Goal: Task Accomplishment & Management: Use online tool/utility

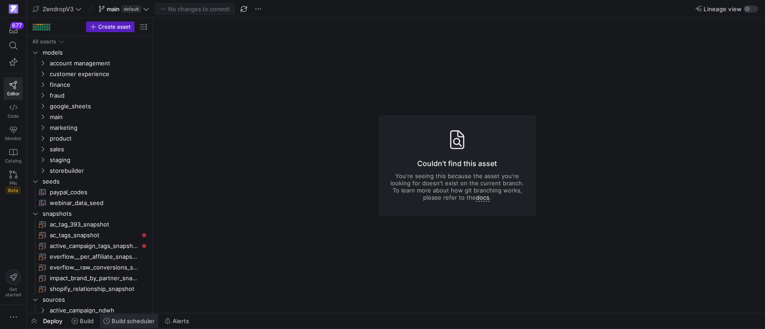
click at [135, 318] on span "Build scheduler" at bounding box center [133, 321] width 43 height 7
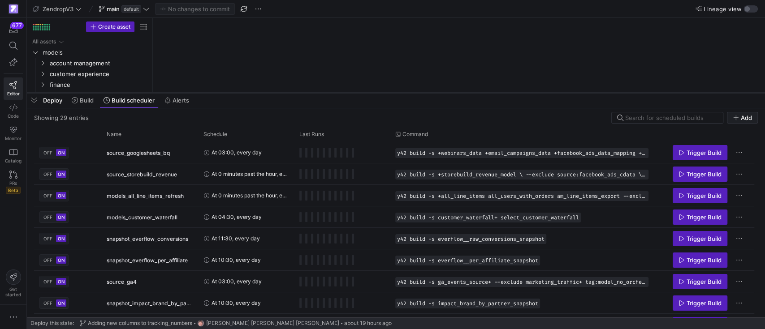
drag, startPoint x: 277, startPoint y: 164, endPoint x: 297, endPoint y: 91, distance: 75.2
click at [297, 91] on div at bounding box center [396, 93] width 738 height 4
click at [142, 138] on div "Name" at bounding box center [147, 135] width 80 height 10
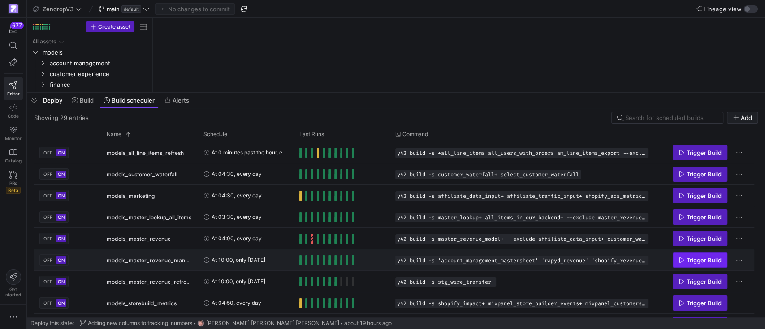
click at [704, 259] on span "Trigger Build" at bounding box center [704, 260] width 35 height 7
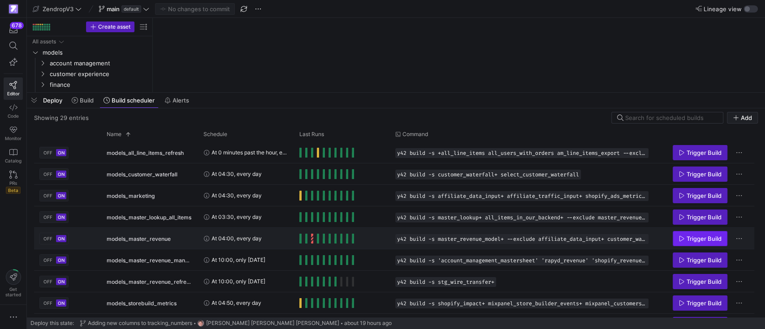
click at [695, 242] on span "Trigger Build" at bounding box center [704, 238] width 35 height 7
click at [31, 101] on span "button" at bounding box center [34, 100] width 14 height 15
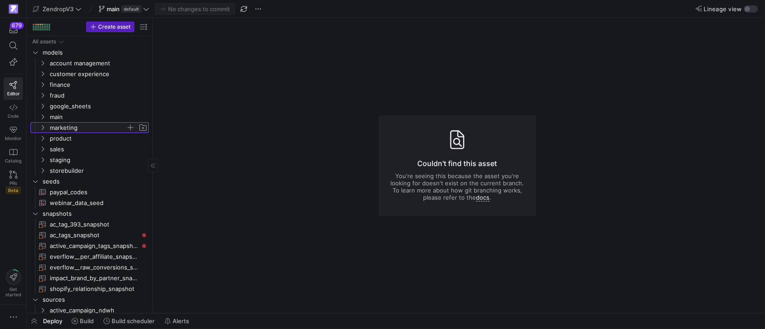
click at [42, 125] on icon "Press SPACE to select this row." at bounding box center [42, 127] width 6 height 5
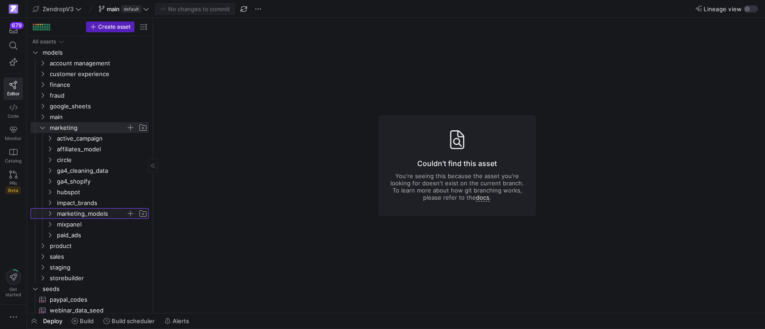
click at [47, 213] on icon "Press SPACE to select this row." at bounding box center [50, 213] width 6 height 5
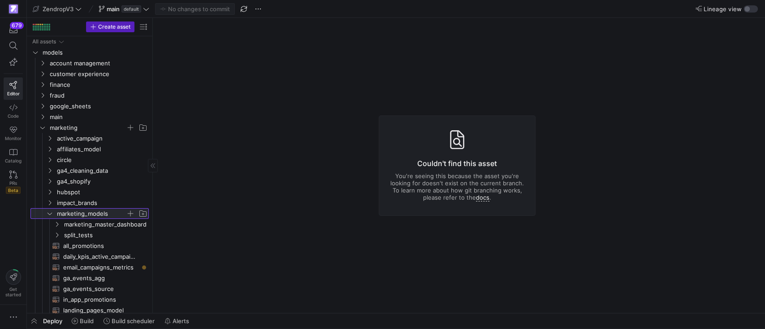
click at [51, 213] on icon at bounding box center [49, 214] width 4 height 2
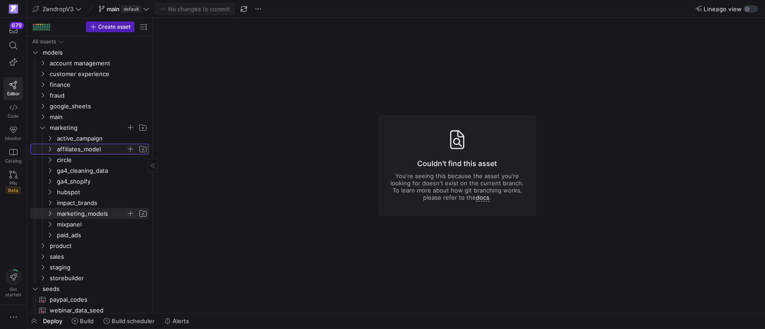
click at [52, 150] on icon "Press SPACE to select this row." at bounding box center [50, 149] width 6 height 5
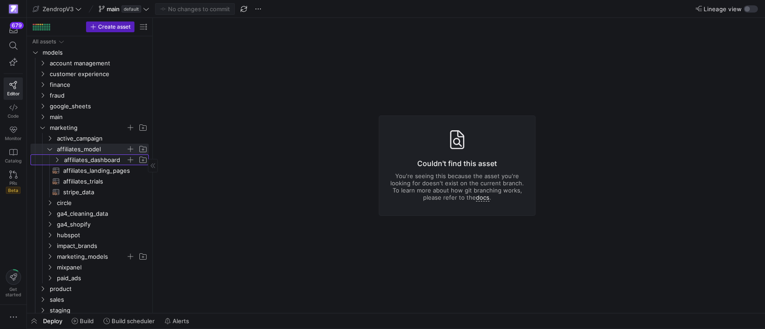
click at [59, 160] on icon "Press SPACE to select this row." at bounding box center [57, 159] width 6 height 5
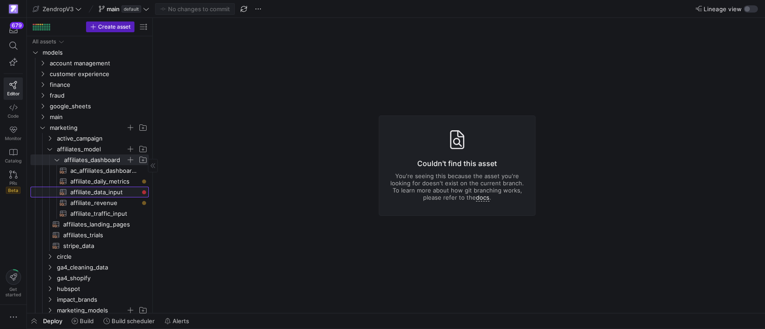
click at [94, 191] on span "affiliate_data_input​​​​​​​​​​" at bounding box center [104, 192] width 68 height 10
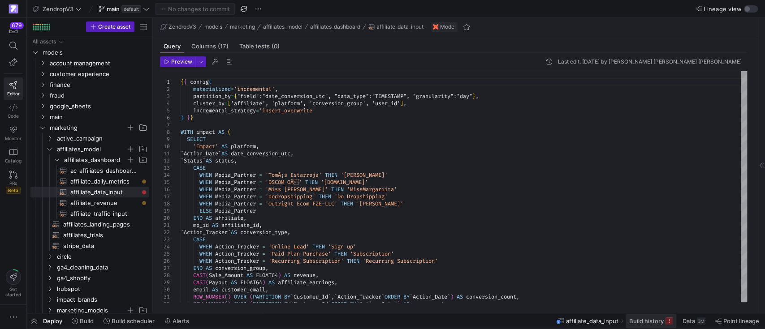
click at [659, 323] on span "Build history" at bounding box center [646, 321] width 35 height 7
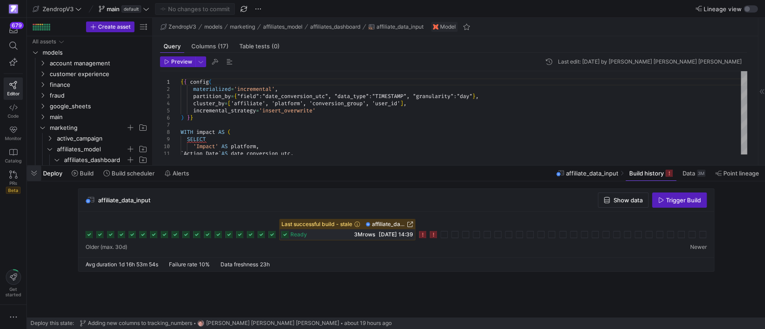
click at [36, 170] on span "button" at bounding box center [34, 173] width 14 height 15
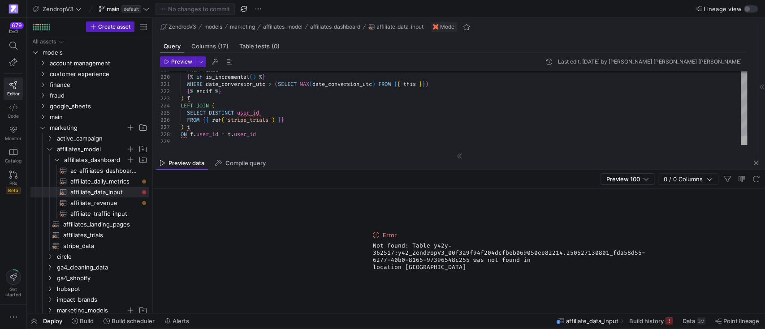
click at [744, 145] on div at bounding box center [744, 140] width 6 height 9
click at [755, 166] on span "button" at bounding box center [756, 163] width 11 height 11
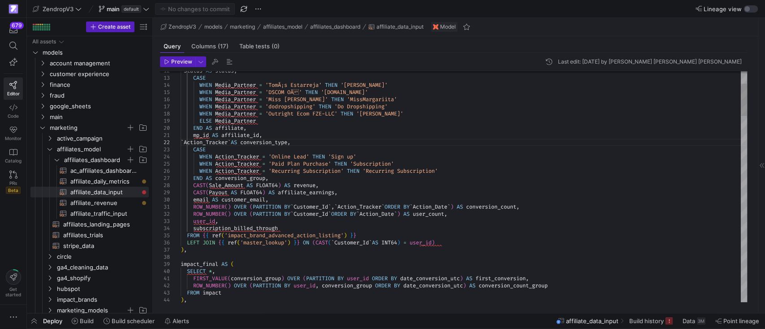
scroll to position [0, 128]
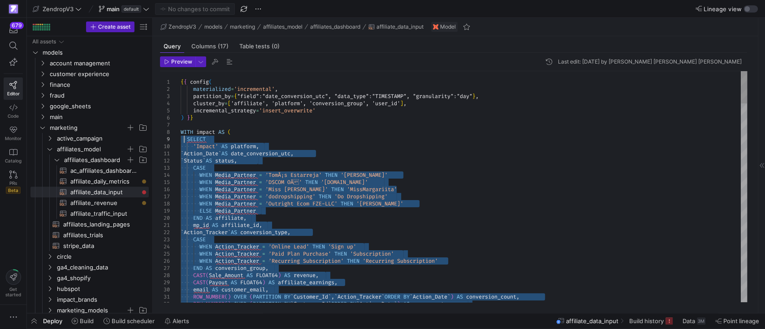
drag, startPoint x: 458, startPoint y: 242, endPoint x: 184, endPoint y: 142, distance: 292.0
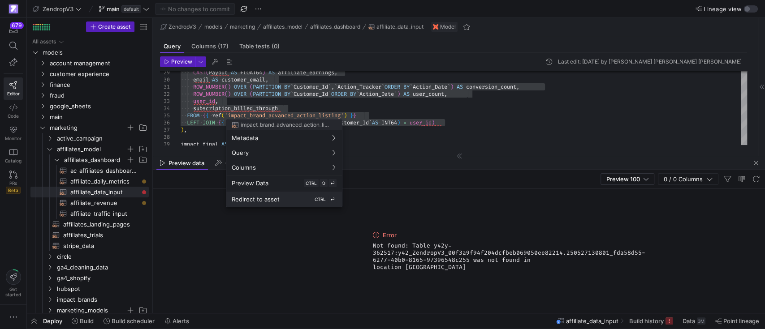
click at [263, 199] on span "Redirect to asset" at bounding box center [256, 199] width 48 height 7
type textarea "WITH final AS( SELECT * FROM {{ ref('stg_impact_brand_advanced_listing_historic…"
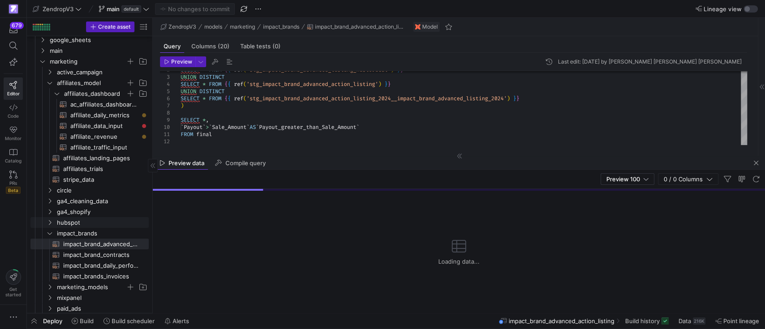
scroll to position [122, 0]
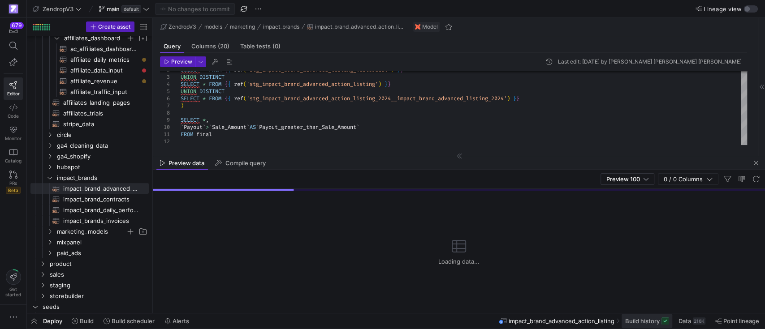
click at [642, 324] on span "Build history" at bounding box center [642, 321] width 35 height 7
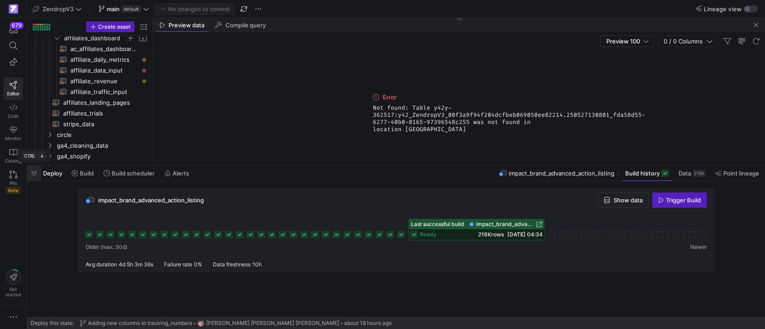
click at [27, 173] on span "button" at bounding box center [34, 173] width 14 height 15
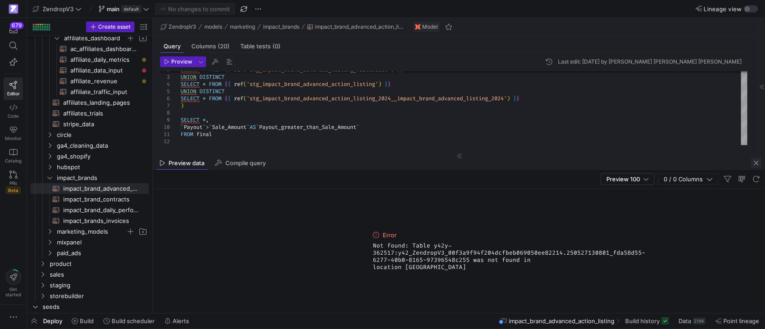
click at [755, 163] on span "button" at bounding box center [756, 163] width 11 height 11
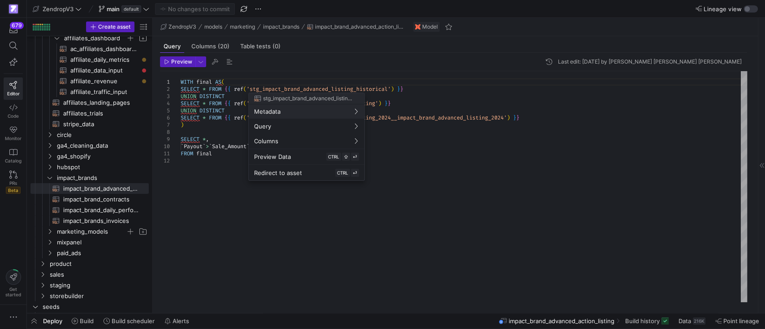
click at [442, 87] on div at bounding box center [382, 164] width 765 height 329
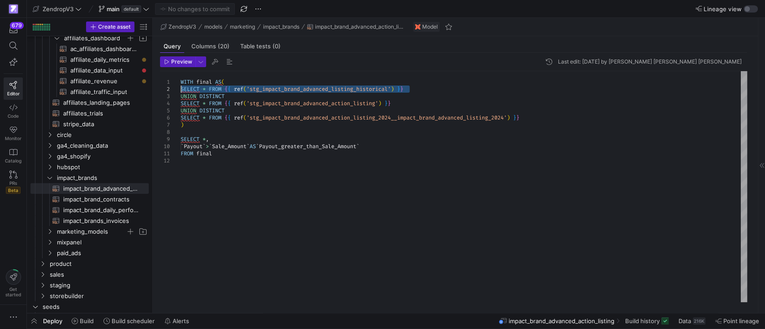
drag, startPoint x: 413, startPoint y: 91, endPoint x: 180, endPoint y: 91, distance: 233.5
click at [181, 91] on div "SELECT * FROM { { ref ( 'stg_impact_brand_advanced_listing_historical' ) } } UN…" at bounding box center [464, 186] width 566 height 231
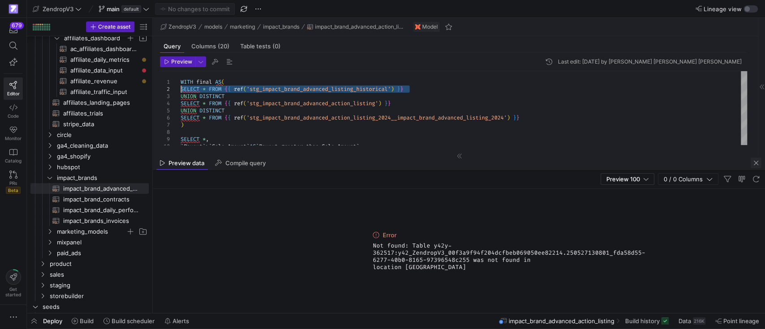
click at [757, 163] on span "button" at bounding box center [756, 163] width 11 height 11
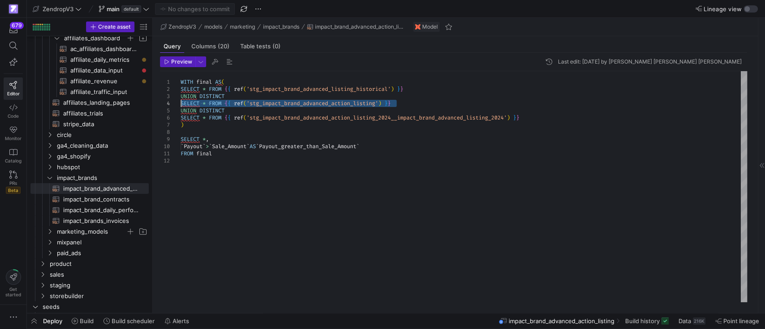
drag, startPoint x: 397, startPoint y: 102, endPoint x: 177, endPoint y: 105, distance: 220.5
click at [181, 105] on div "SELECT * FROM { { ref ( 'stg_impact_brand_advanced_listing_historical' ) } } UN…" at bounding box center [464, 186] width 566 height 231
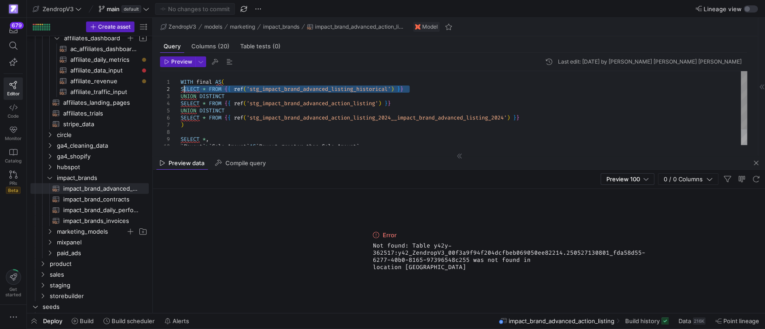
drag, startPoint x: 411, startPoint y: 88, endPoint x: 183, endPoint y: 90, distance: 228.1
click at [183, 90] on div "SELECT * FROM { { ref ( 'stg_impact_brand_advanced_listing_historical' ) } } UN…" at bounding box center [464, 117] width 566 height 93
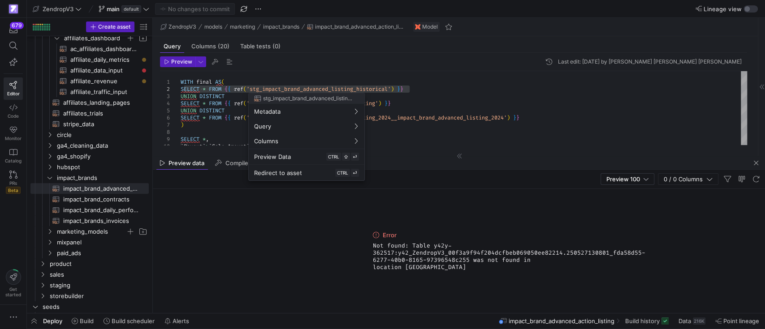
click at [427, 90] on div at bounding box center [382, 164] width 765 height 329
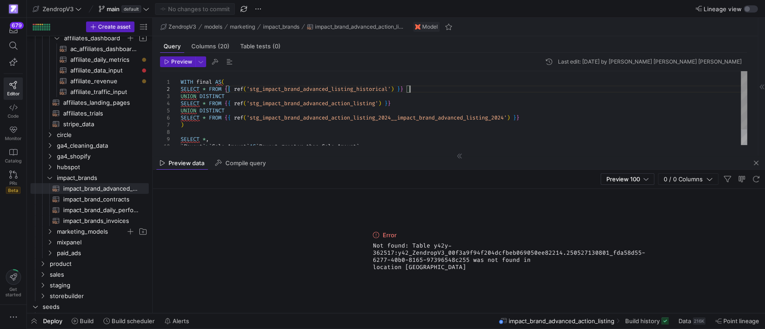
click at [412, 88] on div "SELECT * FROM { { ref ( 'stg_impact_brand_advanced_listing_historical' ) } } UN…" at bounding box center [464, 117] width 566 height 93
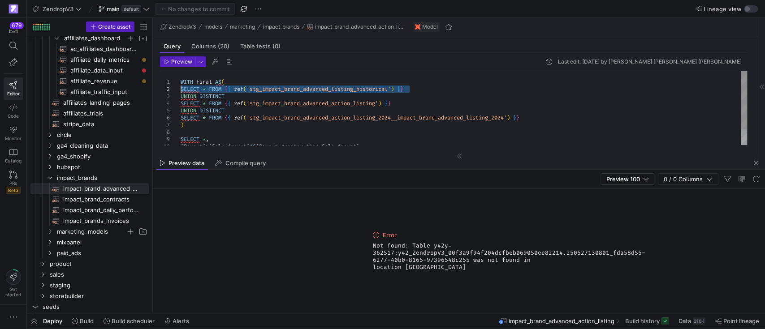
drag, startPoint x: 412, startPoint y: 88, endPoint x: 178, endPoint y: 91, distance: 233.5
click at [181, 91] on div "SELECT * FROM { { ref ( 'stg_impact_brand_advanced_listing_historical' ) } } UN…" at bounding box center [464, 117] width 566 height 93
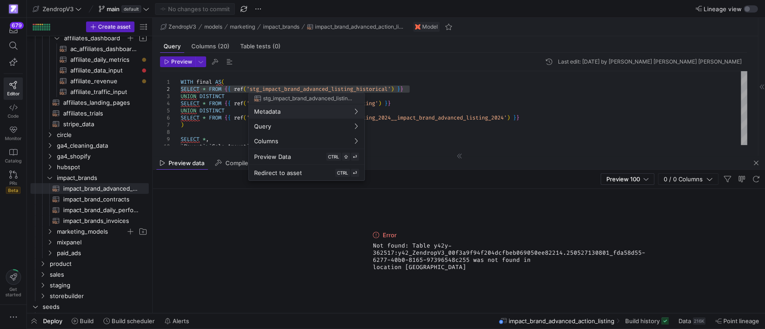
click at [430, 99] on div at bounding box center [382, 164] width 765 height 329
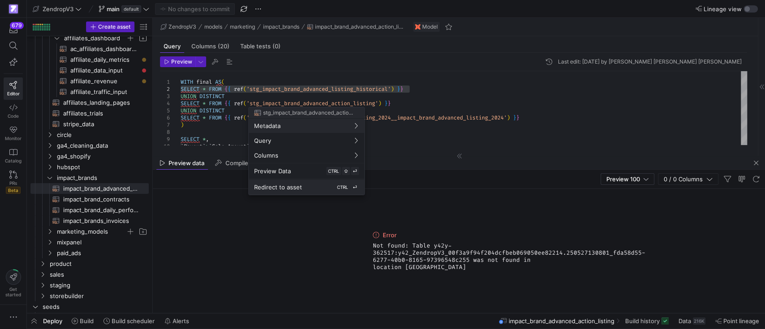
click at [320, 183] on div "Redirect to asset CTRL ⏎" at bounding box center [306, 187] width 105 height 8
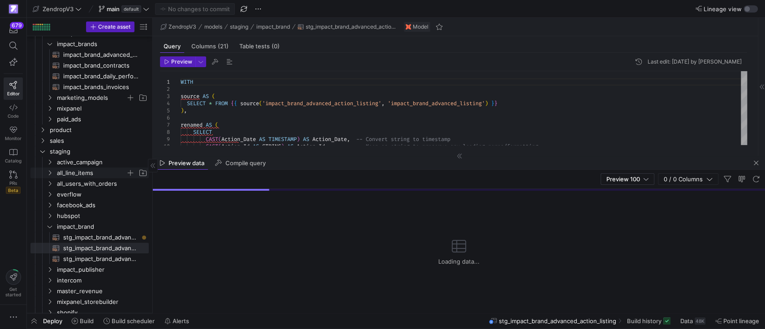
scroll to position [315, 0]
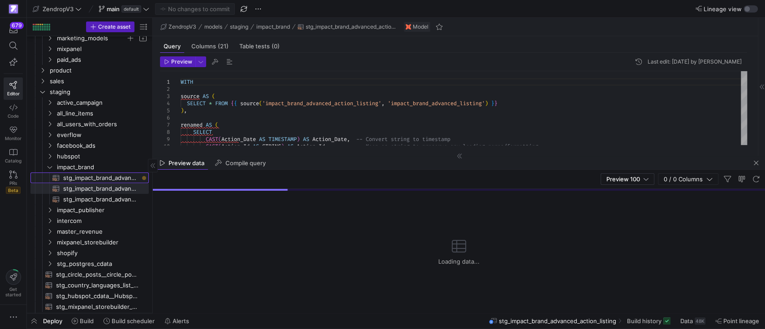
click at [105, 177] on span "stg_impact_brand_advanced_action_listing_2024__impact_brand_advanced_listing_20…" at bounding box center [100, 178] width 75 height 10
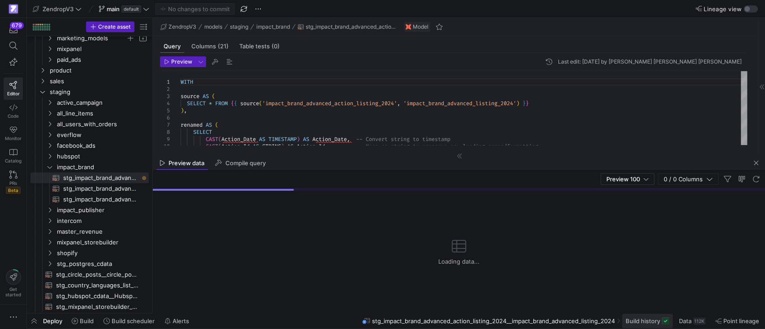
click at [652, 321] on span "Build history" at bounding box center [643, 321] width 35 height 7
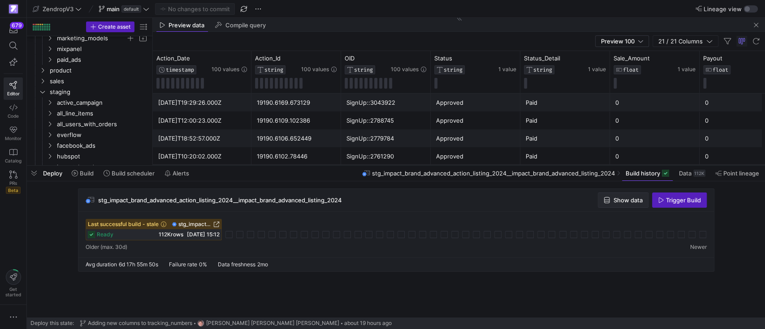
drag, startPoint x: 670, startPoint y: 200, endPoint x: 643, endPoint y: 203, distance: 28.0
click at [671, 200] on span "Trigger Build" at bounding box center [683, 200] width 35 height 7
click at [37, 173] on span "button" at bounding box center [34, 173] width 14 height 15
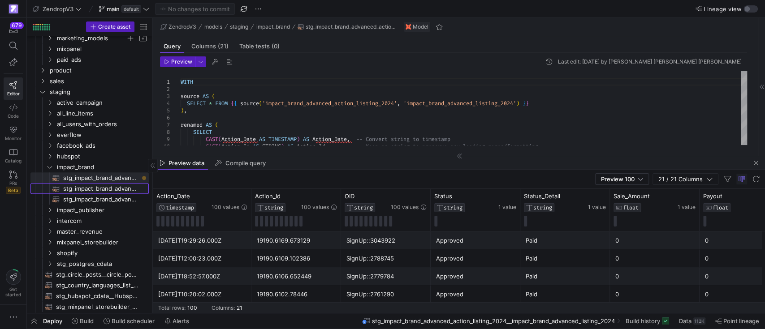
click at [118, 186] on span "stg_impact_brand_advanced_action_listing​​​​​​​​​​" at bounding box center [100, 189] width 75 height 10
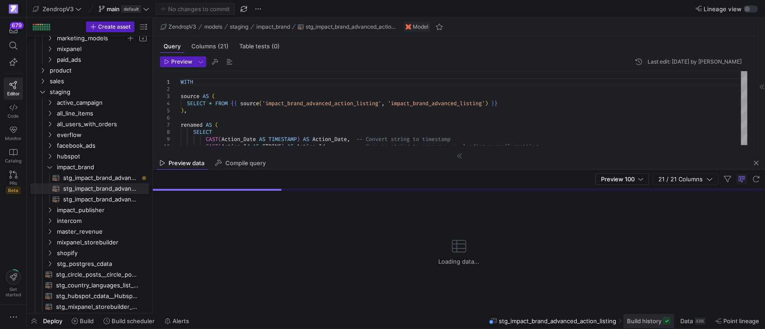
click at [650, 324] on span "Build history" at bounding box center [644, 321] width 35 height 7
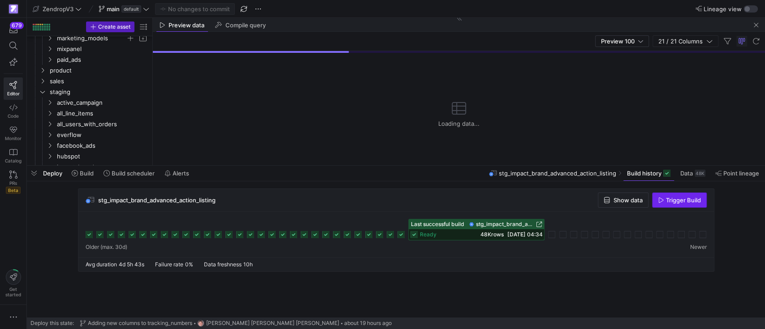
click at [667, 203] on span "Trigger Build" at bounding box center [683, 200] width 35 height 7
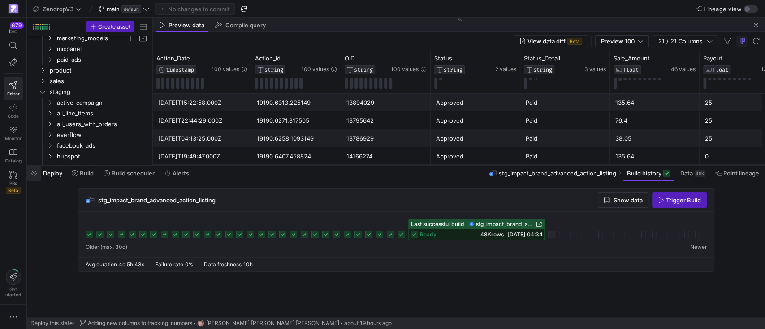
click at [37, 172] on span "button" at bounding box center [34, 173] width 14 height 15
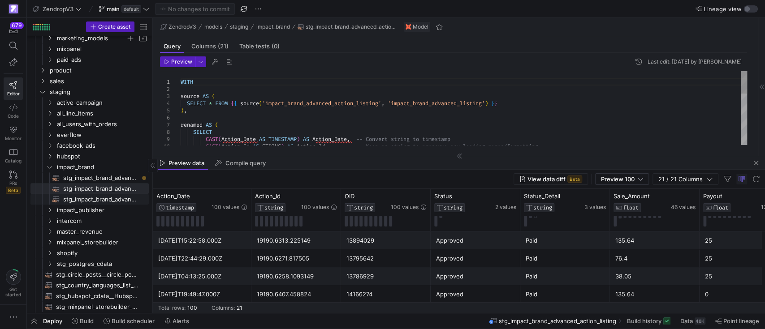
click at [87, 198] on span "stg_impact_brand_advanced_listing_historical​​​​​​​​​​" at bounding box center [100, 199] width 75 height 10
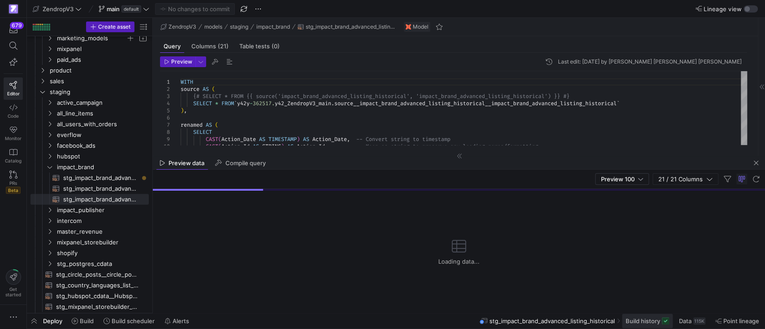
click at [638, 324] on span "Build history" at bounding box center [643, 321] width 35 height 7
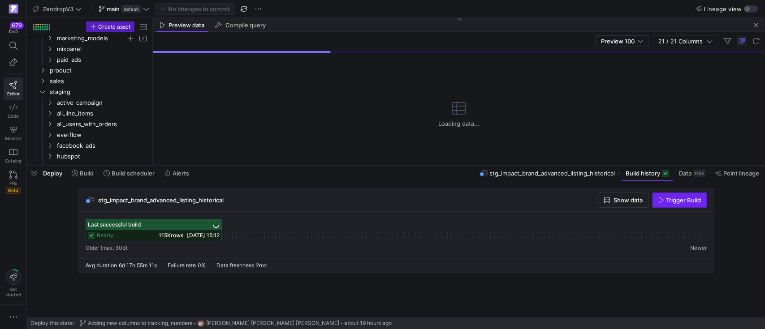
click at [672, 199] on span "Trigger Build" at bounding box center [683, 200] width 35 height 7
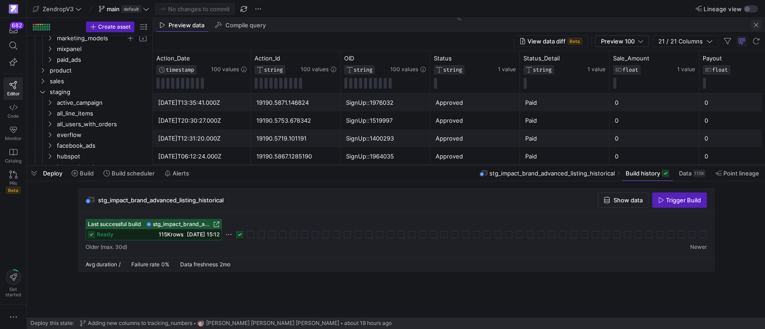
click at [756, 26] on span "button" at bounding box center [756, 25] width 11 height 11
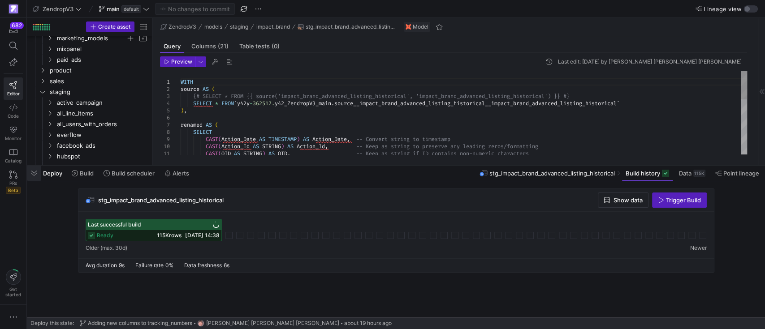
click at [34, 171] on span "button" at bounding box center [34, 173] width 14 height 15
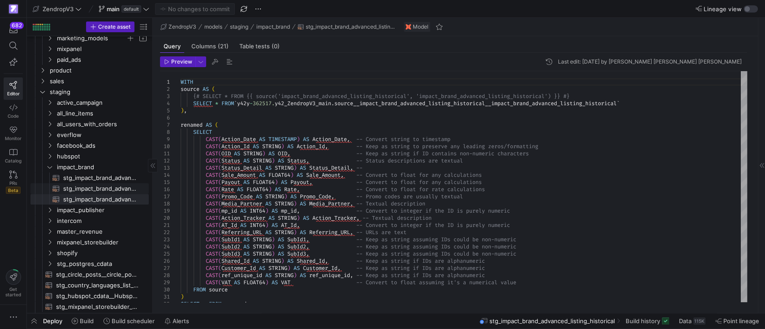
click at [111, 185] on span "stg_impact_brand_advanced_action_listing​​​​​​​​​​" at bounding box center [100, 189] width 75 height 10
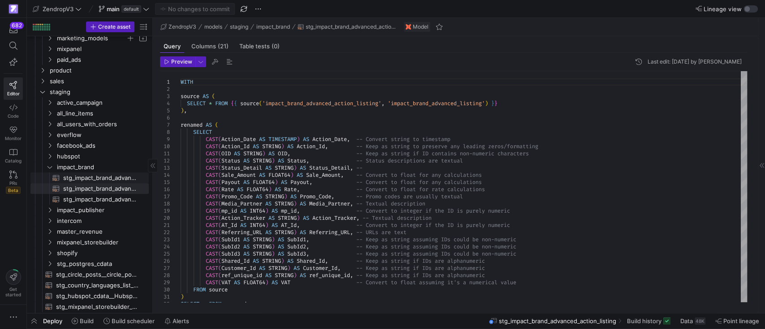
click at [113, 178] on span "stg_impact_brand_advanced_action_listing_2024__impact_brand_advanced_listing_20…" at bounding box center [100, 178] width 75 height 10
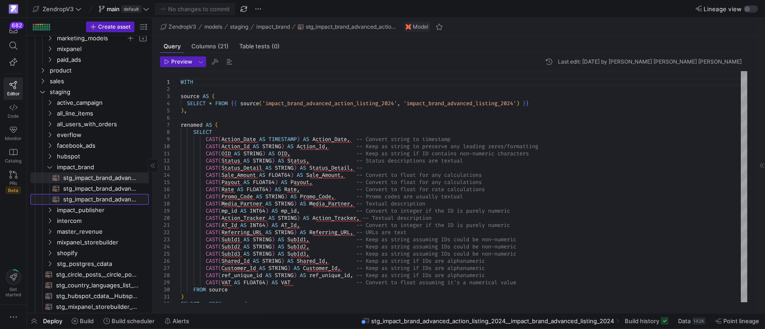
click at [118, 196] on span "stg_impact_brand_advanced_listing_historical​​​​​​​​​​" at bounding box center [100, 199] width 75 height 10
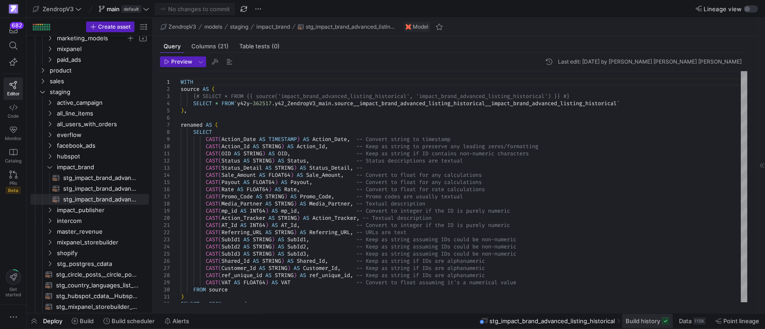
click at [639, 322] on span "Build history" at bounding box center [643, 321] width 35 height 7
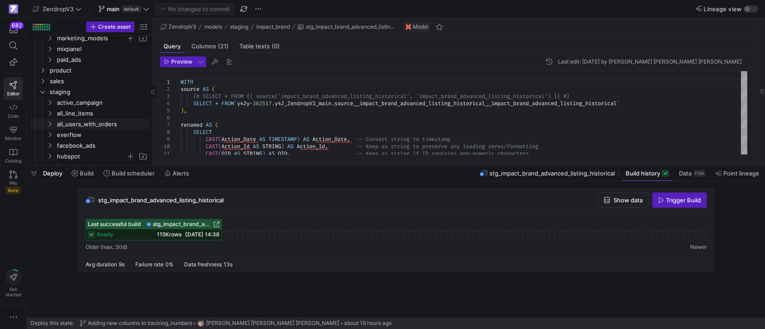
scroll to position [376, 0]
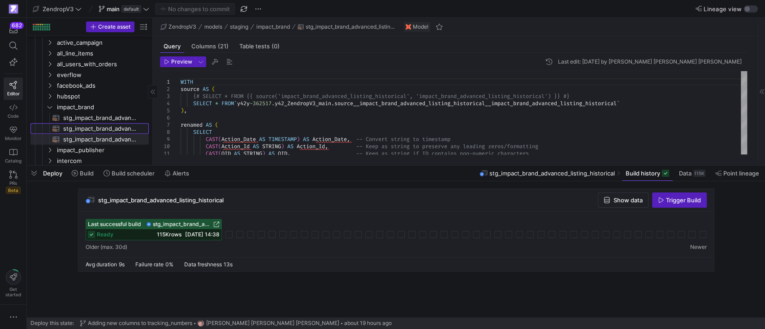
click at [109, 128] on span "stg_impact_brand_advanced_action_listing​​​​​​​​​​" at bounding box center [100, 129] width 75 height 10
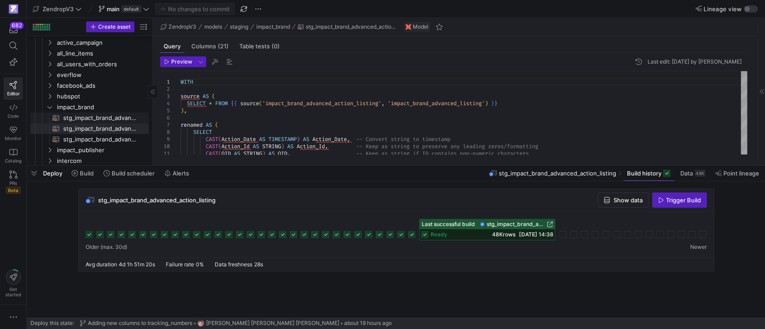
click at [111, 118] on span "stg_impact_brand_advanced_action_listing_2024__impact_brand_advanced_listing_20…" at bounding box center [100, 118] width 75 height 10
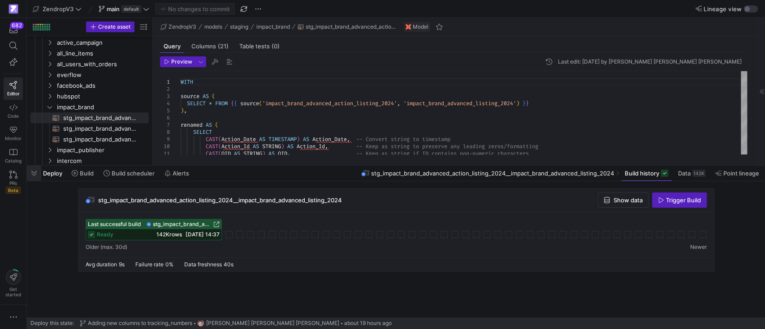
click at [35, 173] on span "button" at bounding box center [34, 173] width 14 height 15
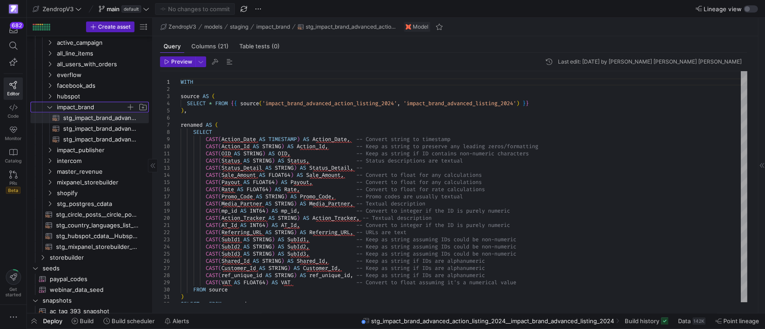
click at [52, 111] on span "impact_brand" at bounding box center [96, 107] width 103 height 10
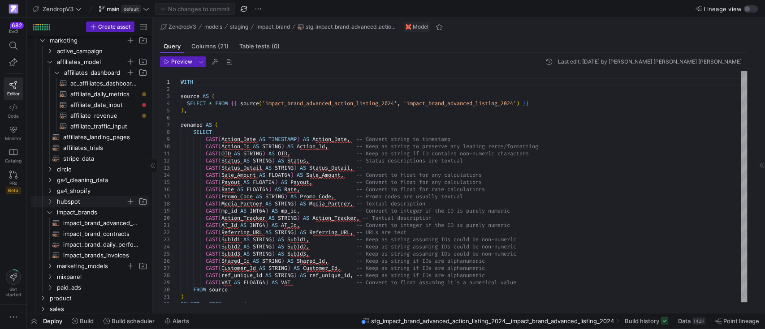
scroll to position [77, 0]
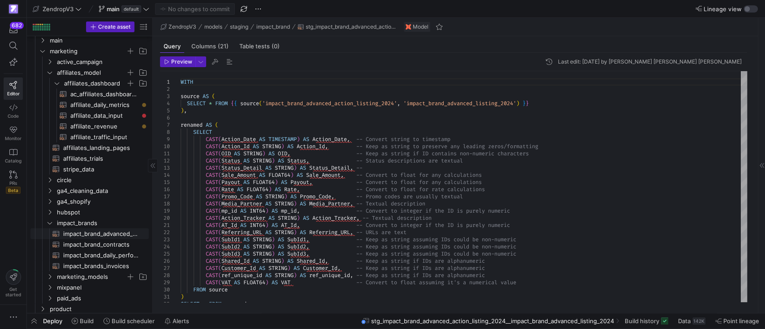
click at [103, 237] on span "impact_brand_advanced_action_listing​​​​​​​​​​" at bounding box center [100, 234] width 75 height 10
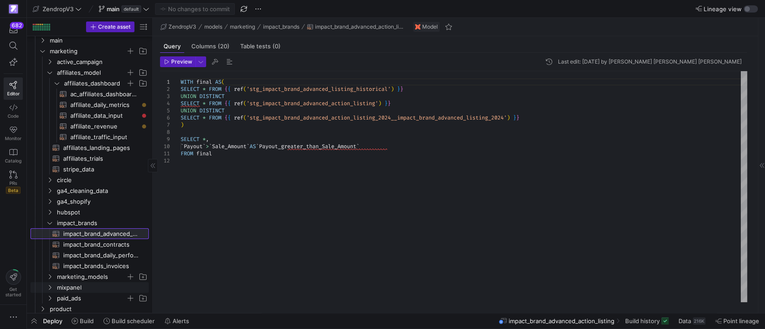
scroll to position [196, 0]
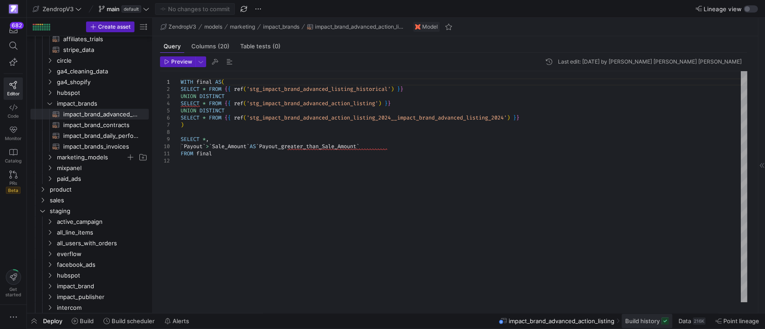
click at [648, 322] on span "Build history" at bounding box center [642, 321] width 35 height 7
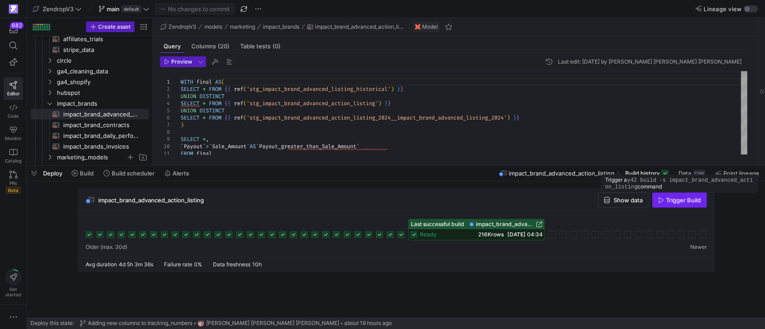
click at [670, 201] on span "Trigger Build" at bounding box center [683, 200] width 35 height 7
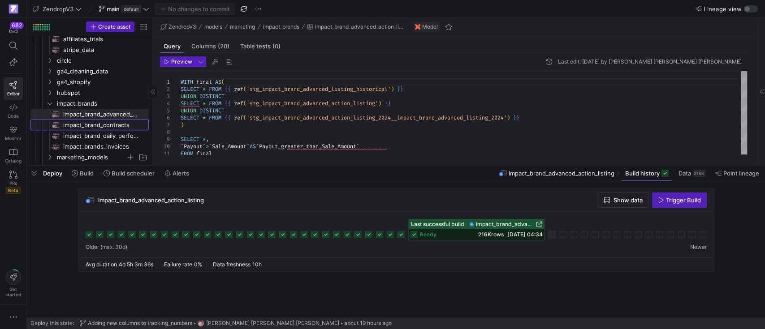
click at [92, 125] on span "impact_brand_contracts​​​​​​​​​​" at bounding box center [100, 125] width 75 height 10
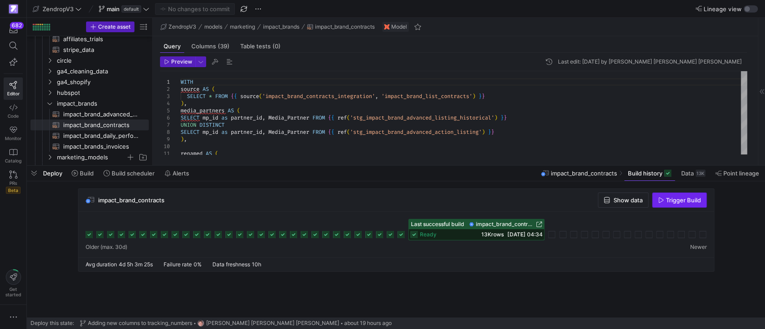
click at [687, 206] on span "button" at bounding box center [679, 200] width 54 height 14
click at [100, 116] on span "impact_brand_advanced_action_listing​​​​​​​​​​" at bounding box center [100, 114] width 75 height 10
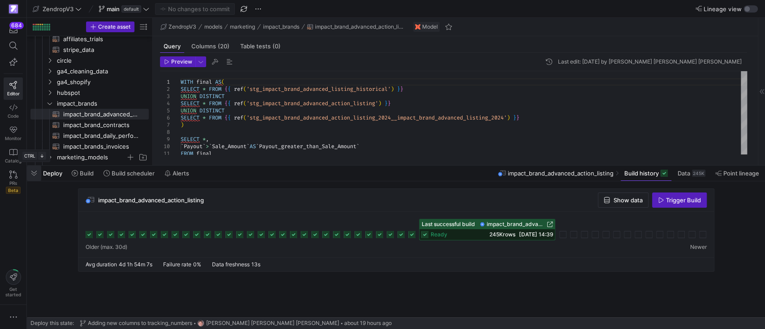
click at [32, 174] on span "button" at bounding box center [34, 173] width 14 height 15
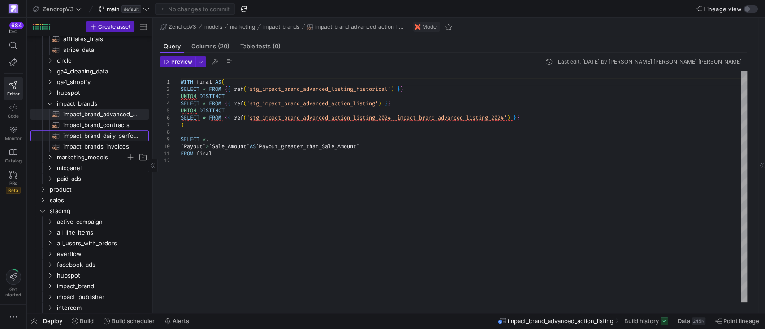
click at [99, 134] on span "impact_brand_daily_performance​​​​​​​​​​" at bounding box center [100, 136] width 75 height 10
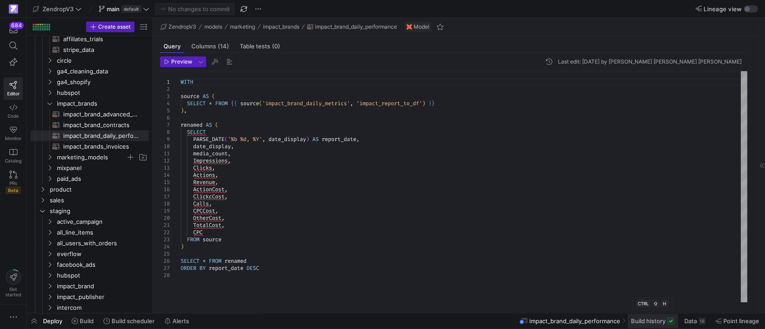
click at [658, 322] on span "Build history" at bounding box center [648, 321] width 35 height 7
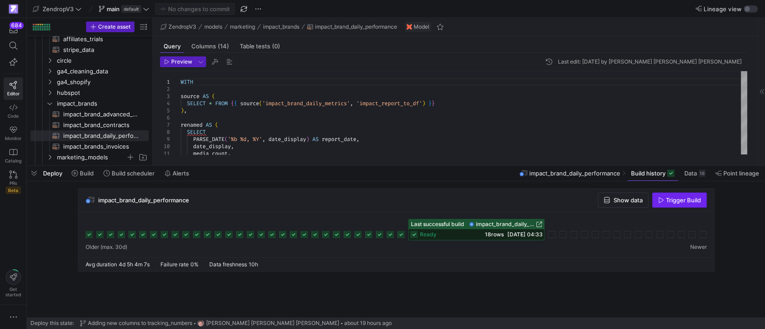
click at [667, 202] on span "Trigger Build" at bounding box center [683, 200] width 35 height 7
click at [33, 172] on span "button" at bounding box center [34, 173] width 14 height 15
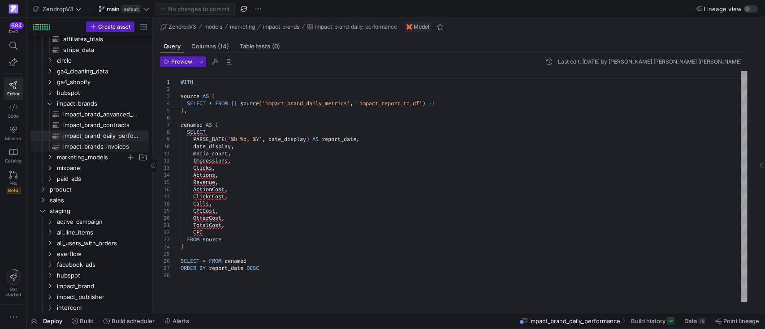
click at [90, 148] on span "impact_brands_invoices​​​​​​​​​​" at bounding box center [100, 147] width 75 height 10
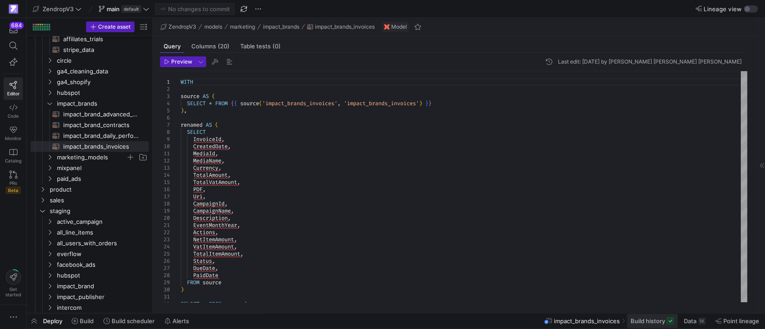
click at [662, 324] on span "Build history" at bounding box center [647, 321] width 35 height 7
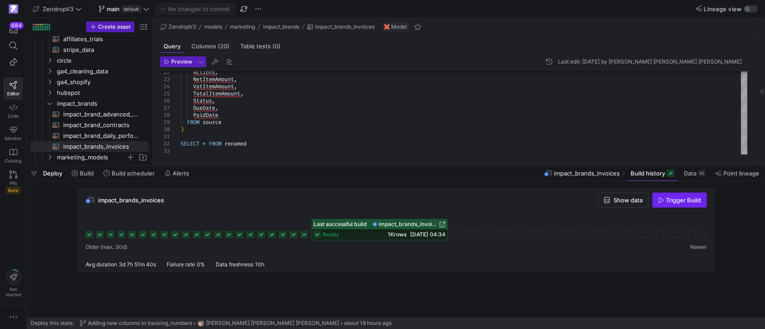
click at [674, 200] on span "Trigger Build" at bounding box center [683, 200] width 35 height 7
click at [37, 173] on span "button" at bounding box center [34, 173] width 14 height 15
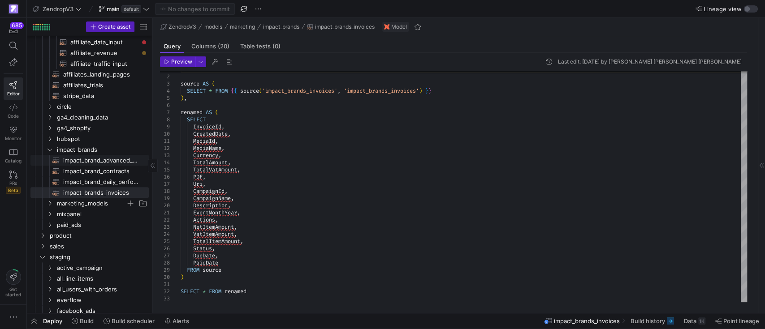
scroll to position [136, 0]
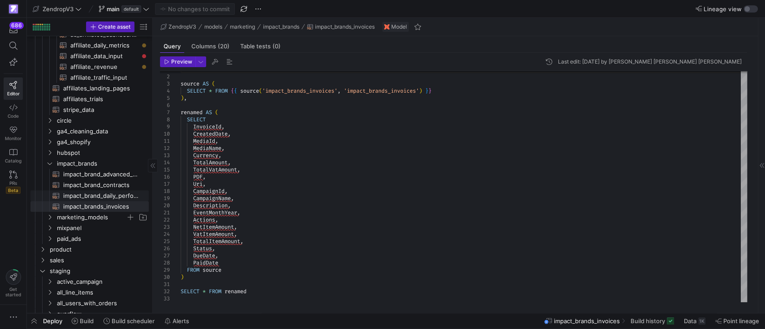
click at [94, 198] on span "impact_brand_daily_performance​​​​​​​​​​" at bounding box center [100, 196] width 75 height 10
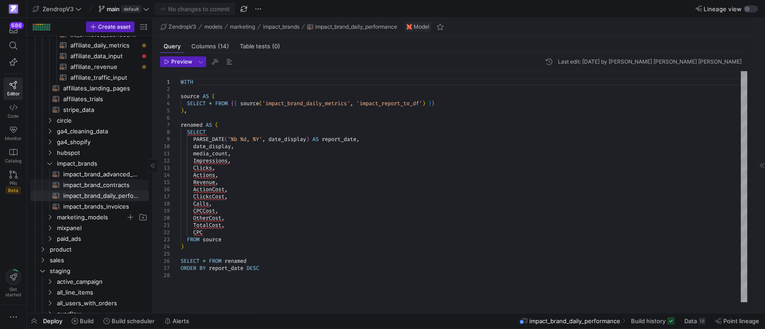
click at [114, 184] on span "impact_brand_contracts​​​​​​​​​​" at bounding box center [100, 185] width 75 height 10
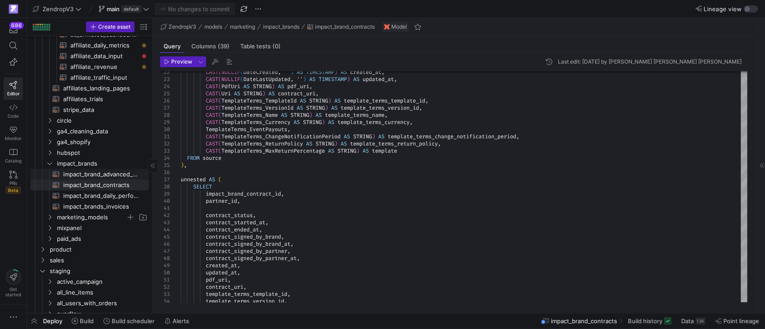
click at [116, 171] on span "impact_brand_advanced_action_listing​​​​​​​​​​" at bounding box center [100, 174] width 75 height 10
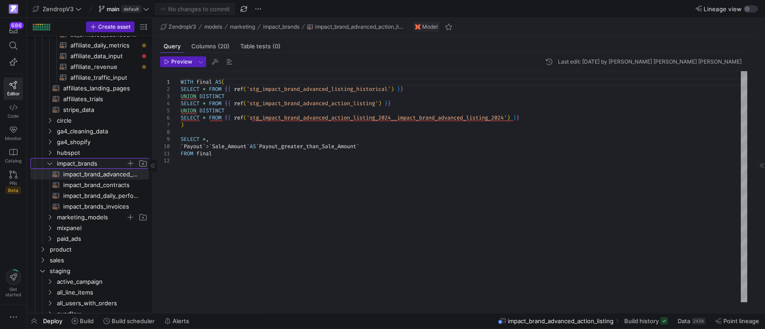
click at [48, 161] on icon "Press SPACE to select this row." at bounding box center [50, 163] width 6 height 5
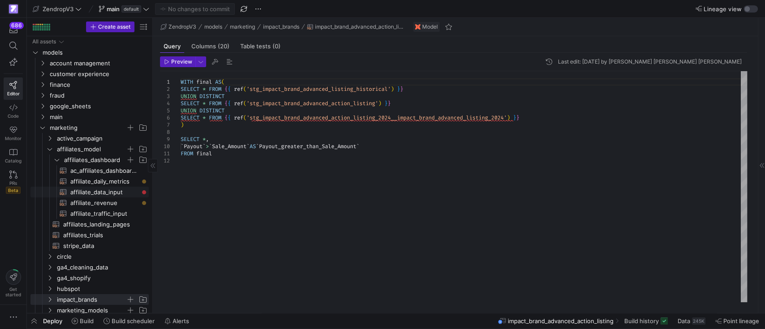
click at [93, 192] on span "affiliate_data_input​​​​​​​​​​" at bounding box center [104, 192] width 68 height 10
type textarea "{{ config( materialized='incremental', partition_by={"field": "date_conversion_…"
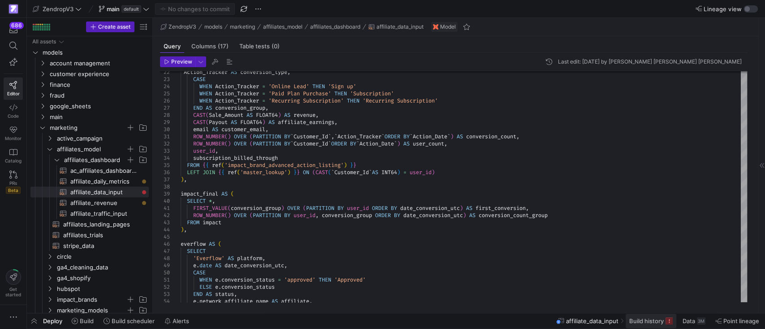
click at [656, 324] on span "Build history" at bounding box center [646, 321] width 35 height 7
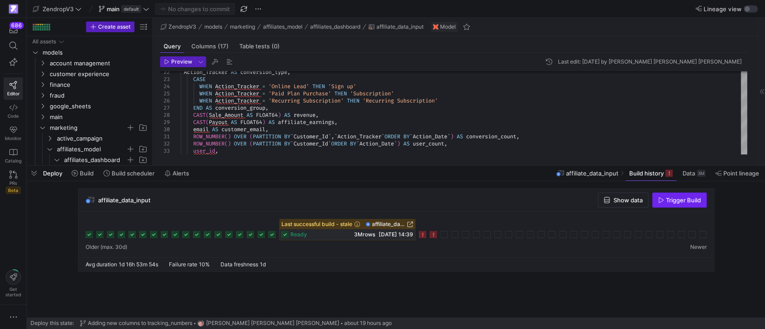
click at [666, 199] on span "Trigger Build" at bounding box center [683, 200] width 35 height 7
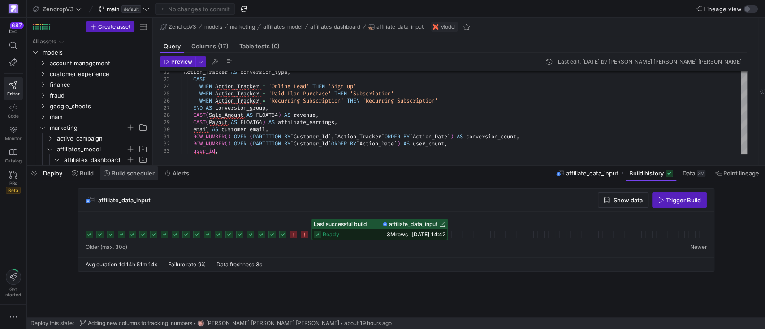
click at [120, 177] on span "Build scheduler" at bounding box center [133, 173] width 43 height 7
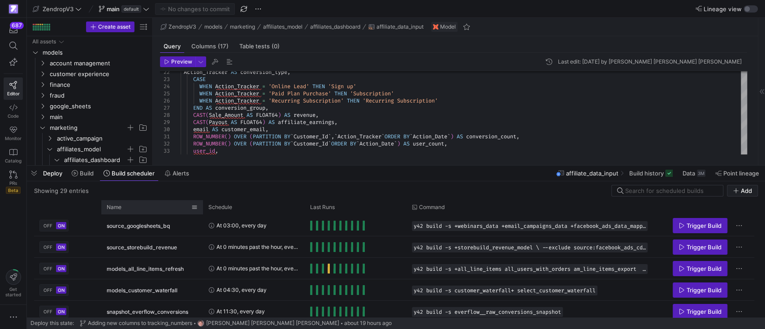
click at [159, 208] on div "Name" at bounding box center [149, 208] width 85 height 10
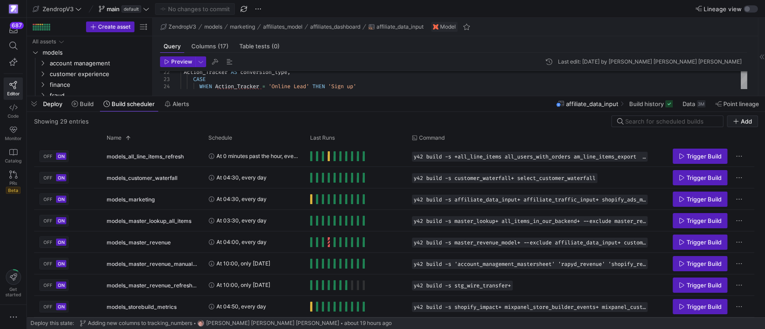
drag, startPoint x: 318, startPoint y: 165, endPoint x: 307, endPoint y: 88, distance: 78.4
click at [307, 95] on div at bounding box center [396, 97] width 738 height 4
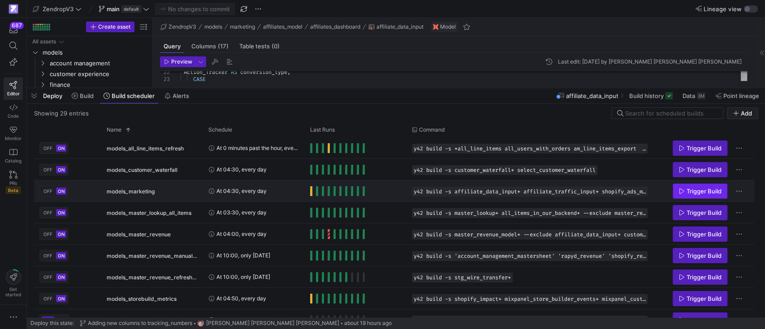
click at [695, 188] on span "Trigger Build" at bounding box center [704, 191] width 35 height 7
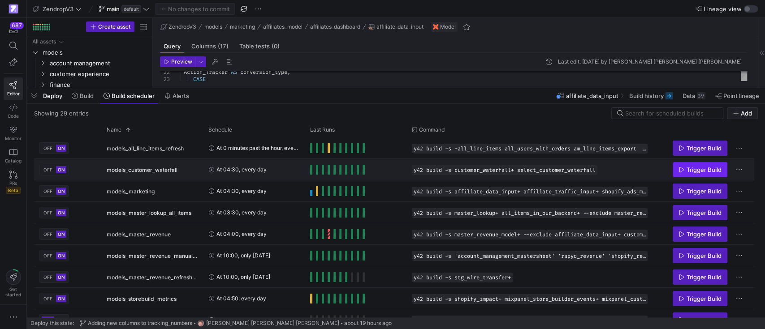
click at [694, 167] on span "Trigger Build" at bounding box center [704, 169] width 35 height 7
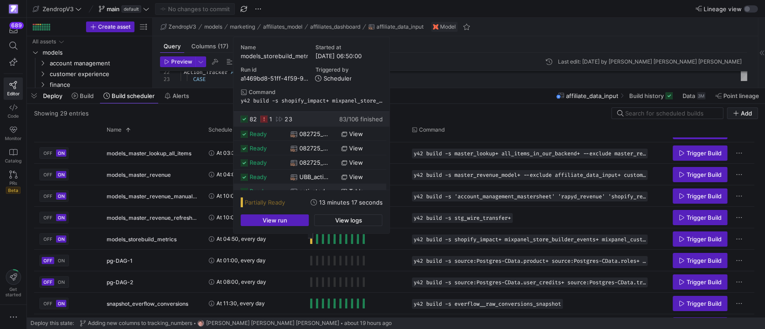
scroll to position [60, 0]
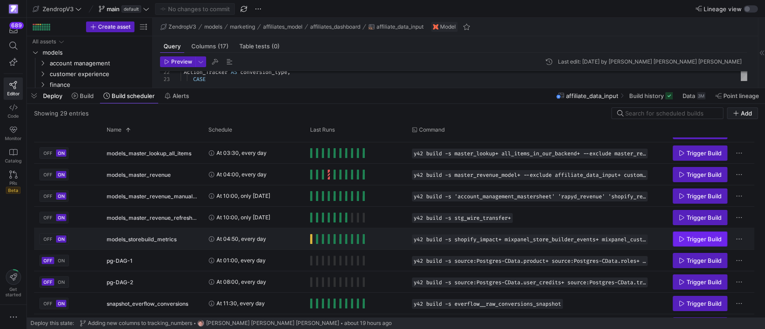
click at [700, 240] on span "Trigger Build" at bounding box center [704, 239] width 35 height 7
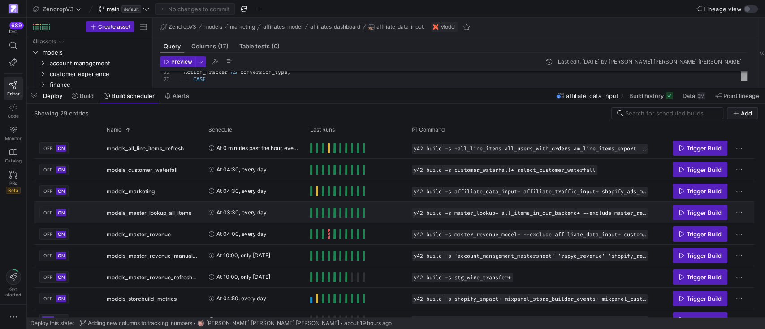
scroll to position [99, 0]
